Goal: Task Accomplishment & Management: Manage account settings

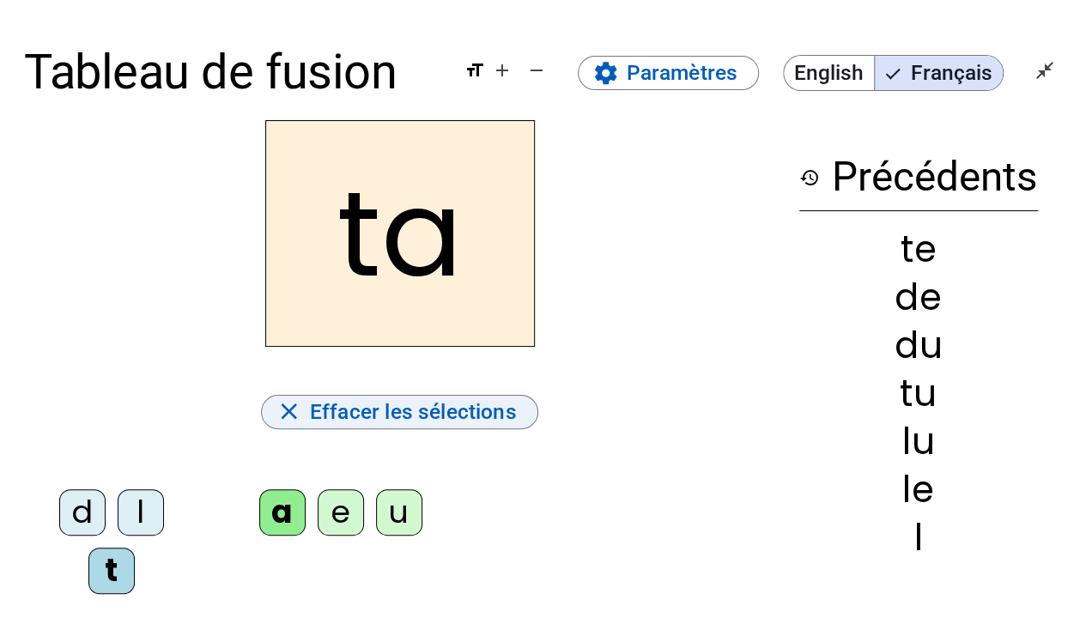
click at [489, 403] on span "Effacer les sélections" at bounding box center [413, 412] width 207 height 36
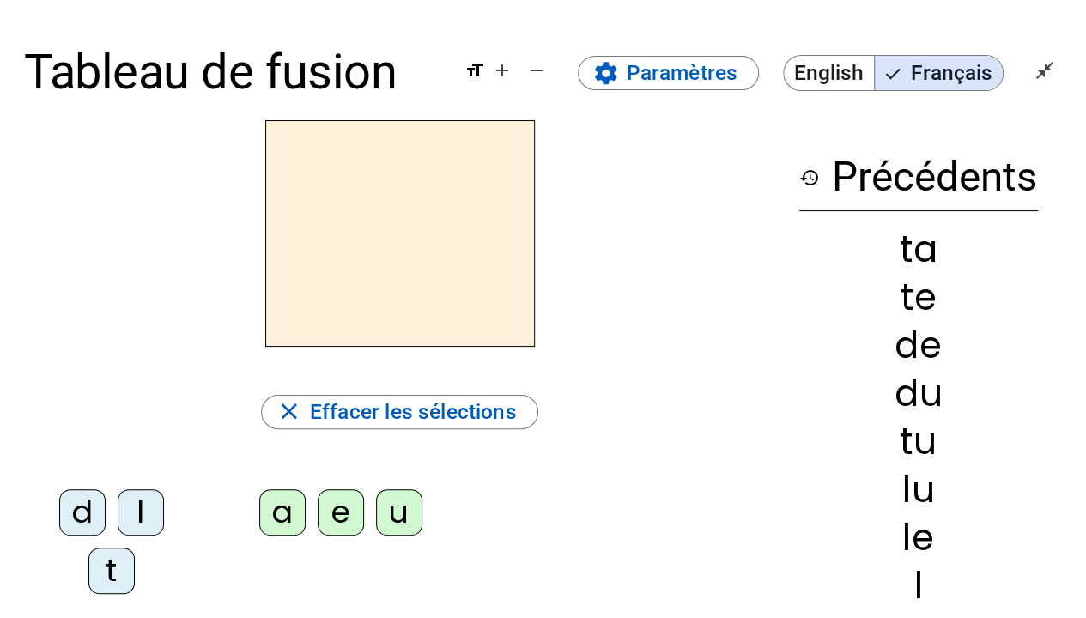
click at [144, 508] on div "l" at bounding box center [141, 512] width 46 height 46
click at [335, 506] on div "e" at bounding box center [341, 512] width 46 height 46
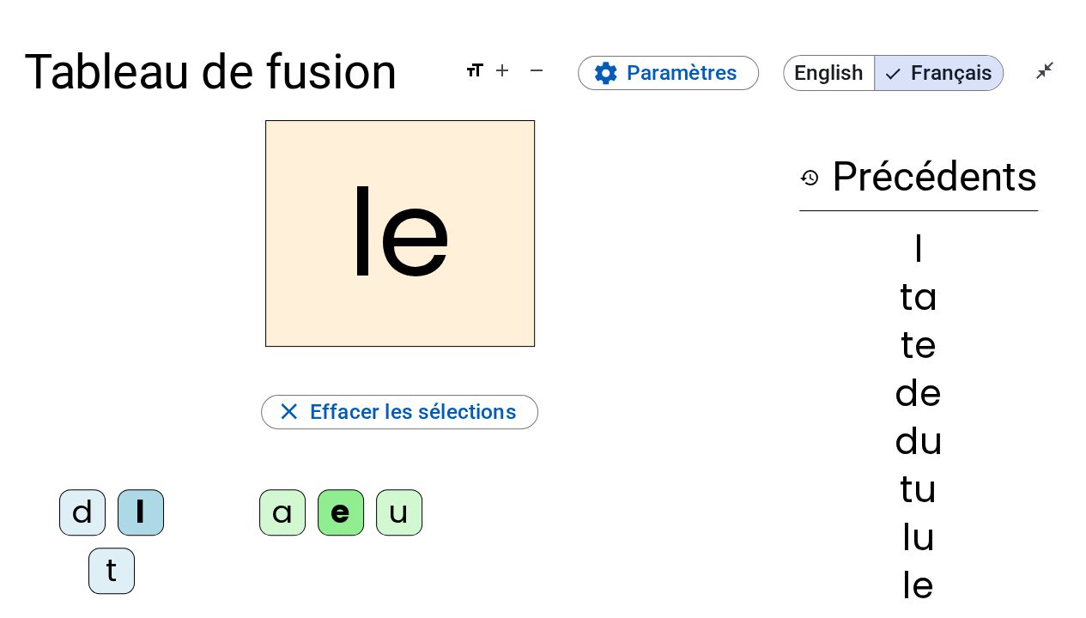
click at [405, 512] on div "u" at bounding box center [399, 512] width 46 height 46
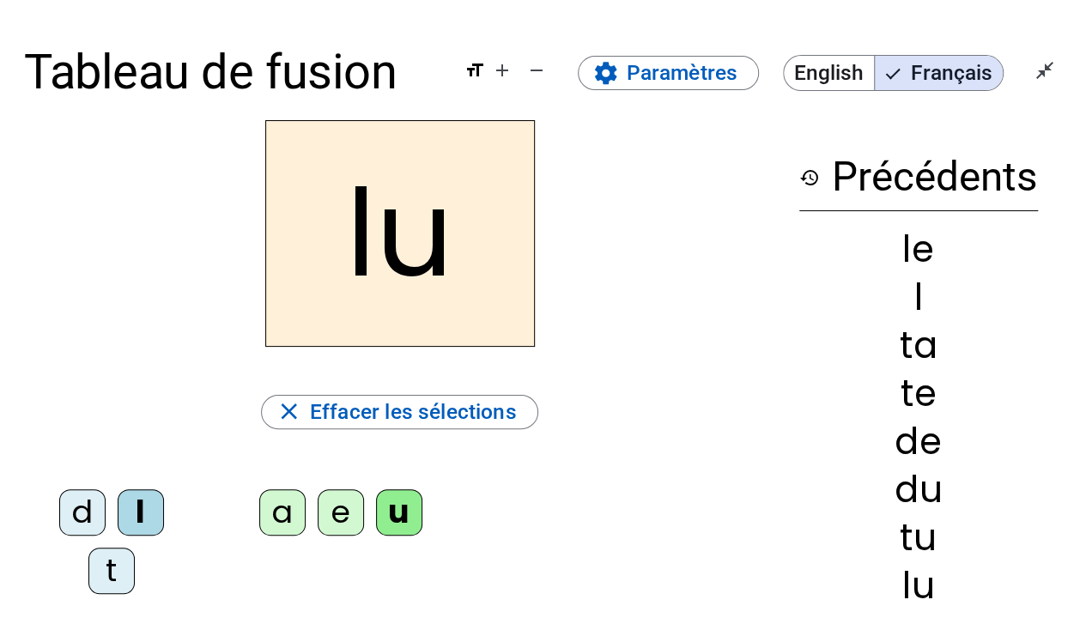
click at [105, 585] on div "t" at bounding box center [111, 571] width 46 height 46
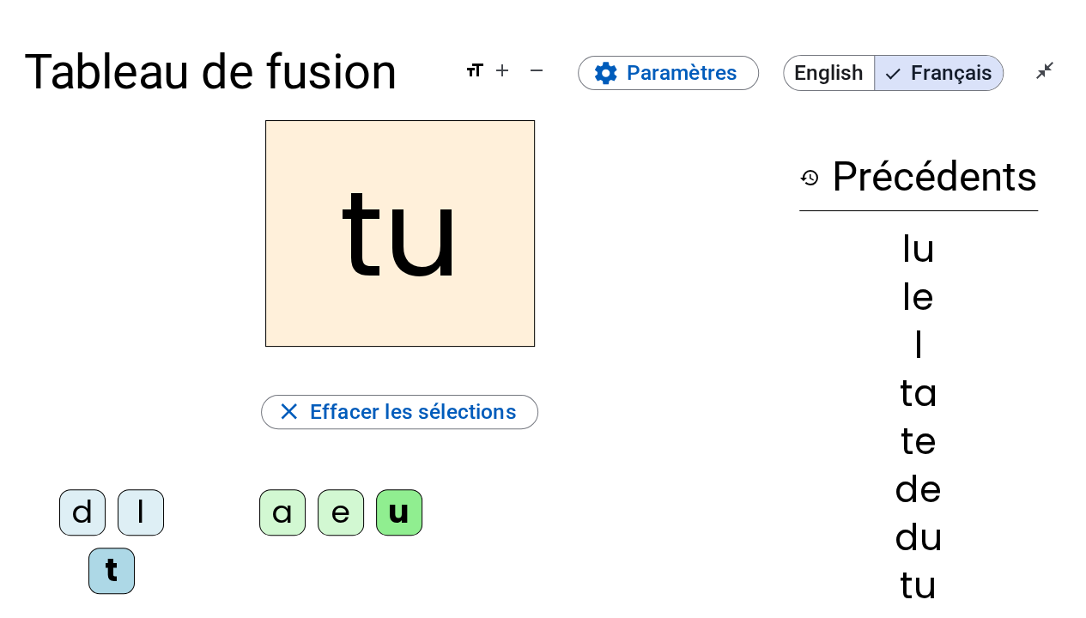
click at [94, 513] on div "d" at bounding box center [82, 512] width 46 height 46
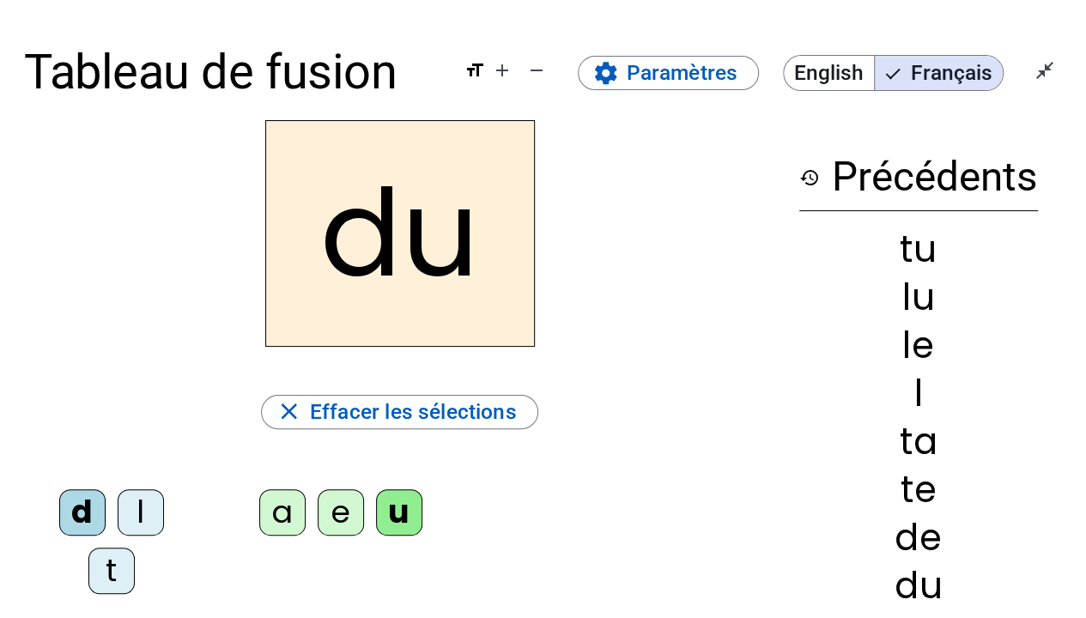
click at [328, 518] on div "e" at bounding box center [341, 512] width 46 height 46
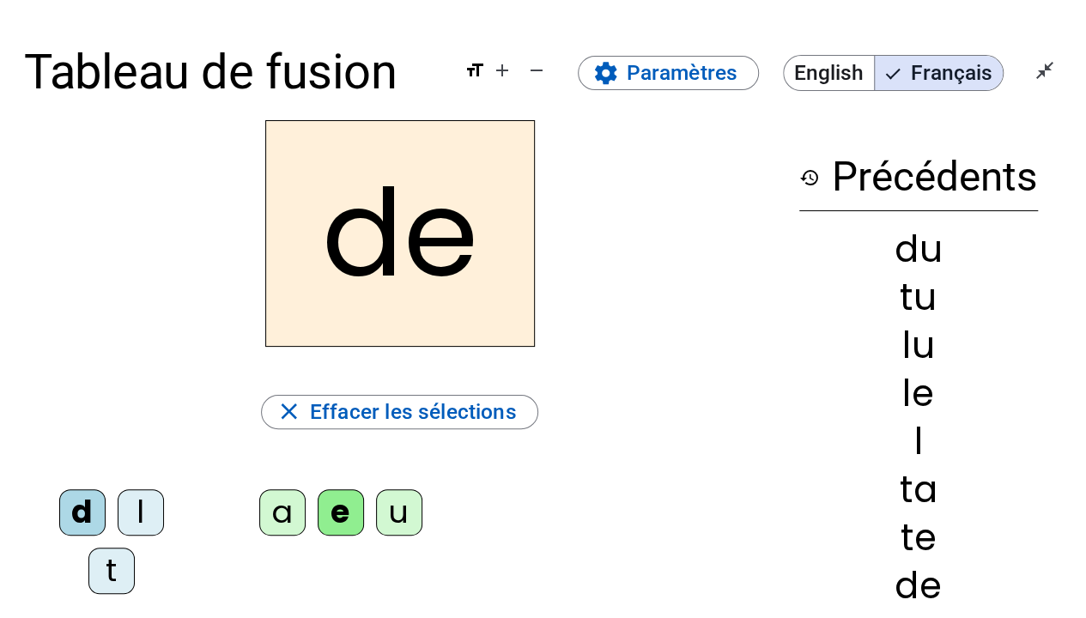
click at [112, 559] on div "t" at bounding box center [111, 571] width 46 height 46
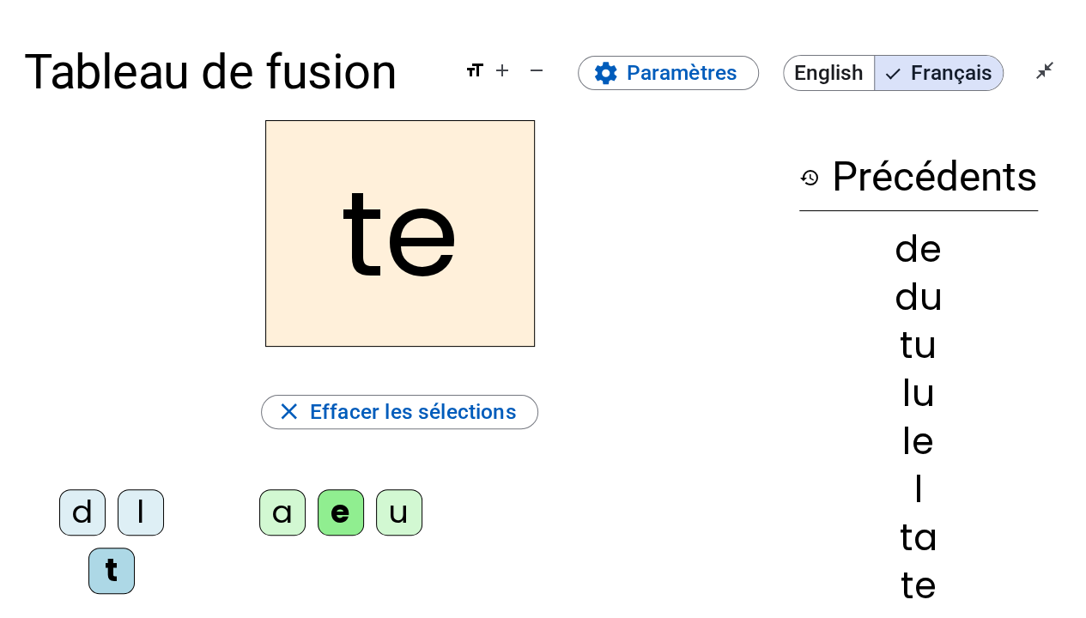
click at [282, 512] on div "a" at bounding box center [282, 512] width 46 height 46
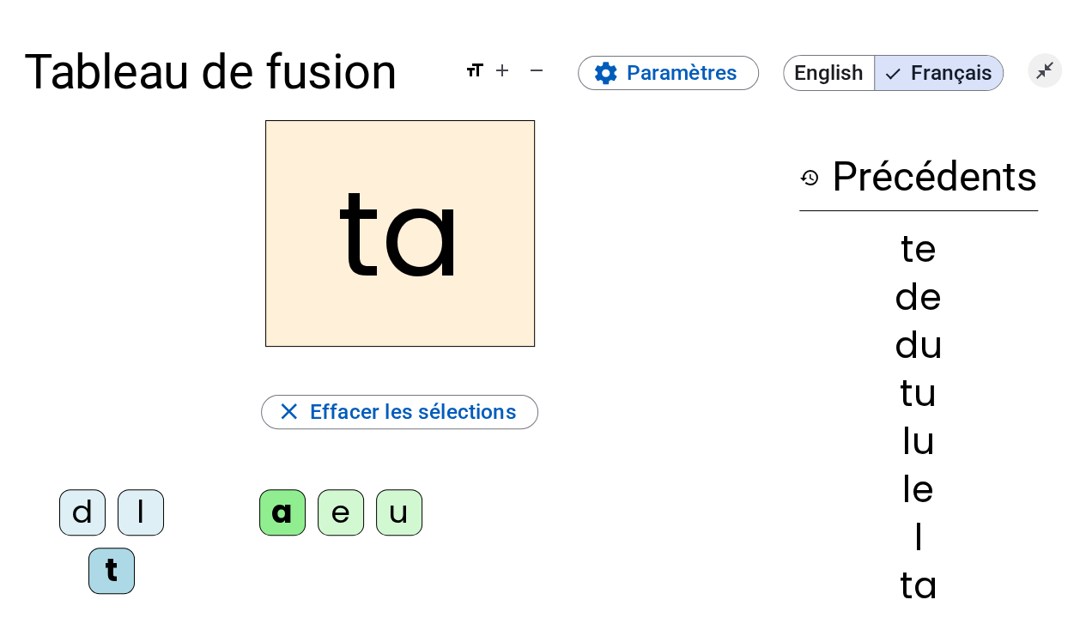
click at [1038, 55] on span "Quitter le plein écran" at bounding box center [1044, 70] width 41 height 41
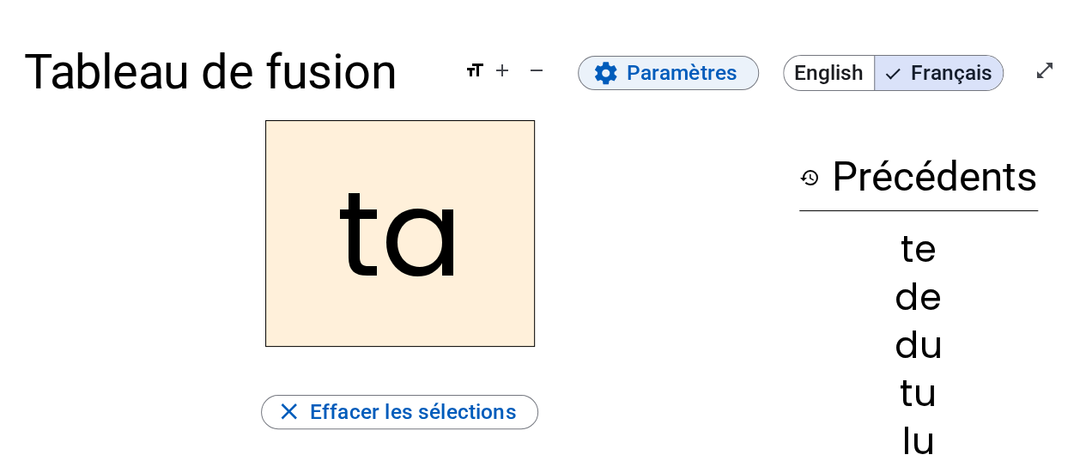
click at [659, 70] on span "Paramètres" at bounding box center [682, 73] width 112 height 36
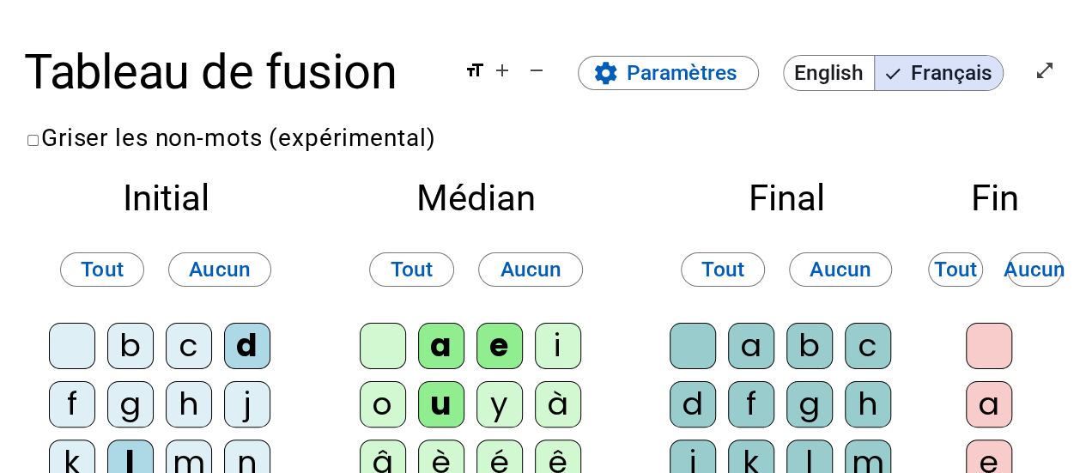
drag, startPoint x: 562, startPoint y: 1, endPoint x: 941, endPoint y: 140, distance: 403.3
click at [199, 281] on span "Aucun" at bounding box center [220, 269] width 62 height 36
click at [525, 262] on span "Aucun" at bounding box center [531, 269] width 62 height 36
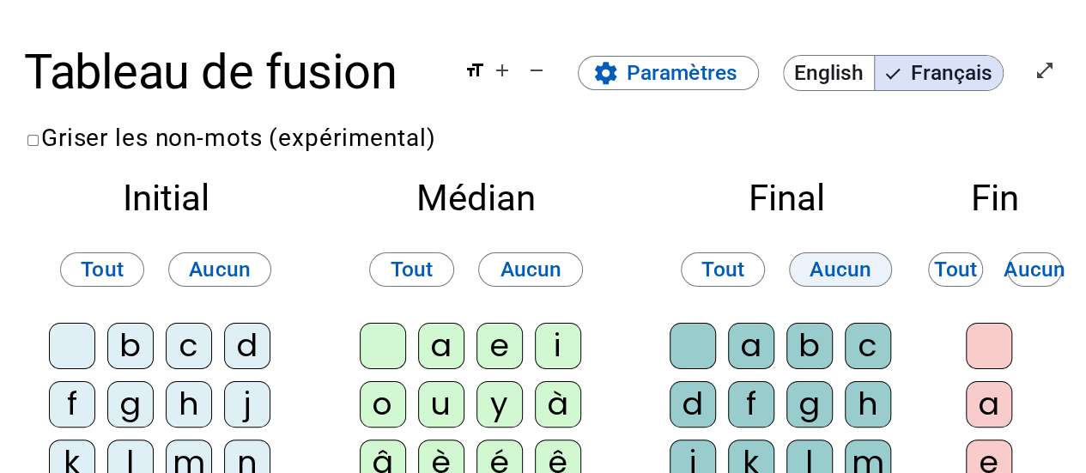
click at [824, 272] on span "Aucun" at bounding box center [840, 269] width 62 height 36
click at [1044, 269] on span "Aucun" at bounding box center [1034, 269] width 62 height 36
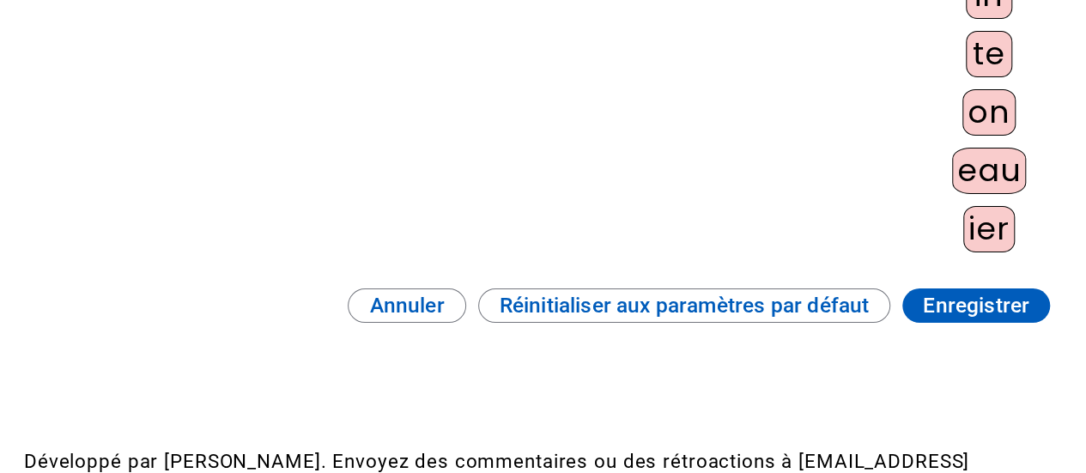
scroll to position [1459, 0]
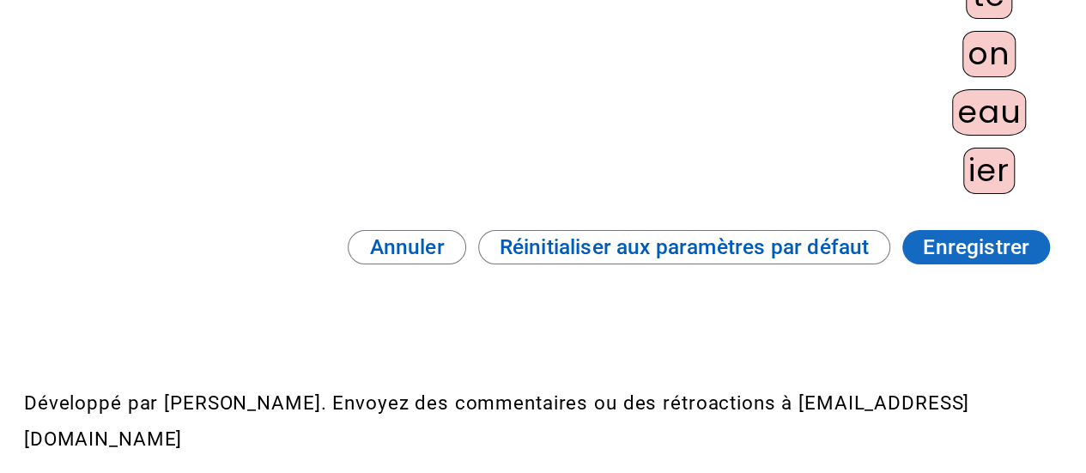
click at [966, 239] on span "Enregistrer" at bounding box center [976, 247] width 106 height 36
